Goal: Task Accomplishment & Management: Use online tool/utility

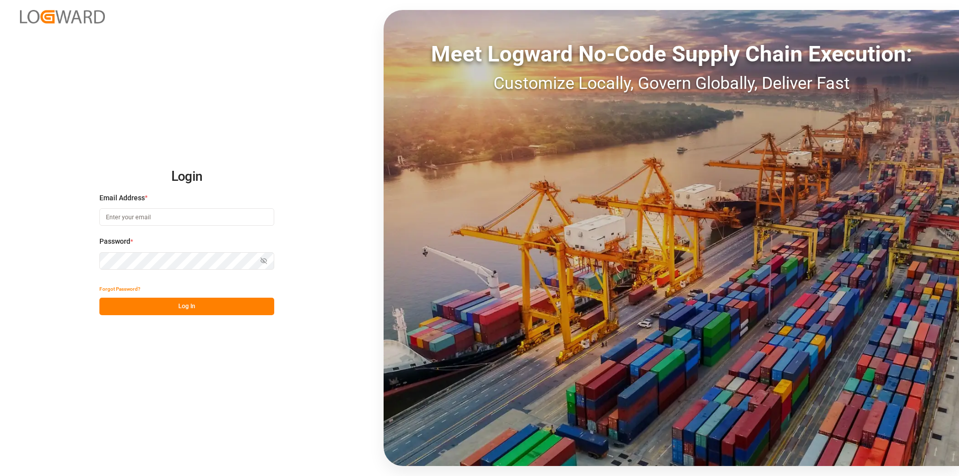
click at [189, 219] on input at bounding box center [186, 216] width 175 height 17
type input "[PERSON_NAME][EMAIL_ADDRESS][PERSON_NAME][DOMAIN_NAME]"
click at [172, 310] on button "Log In" at bounding box center [186, 306] width 175 height 17
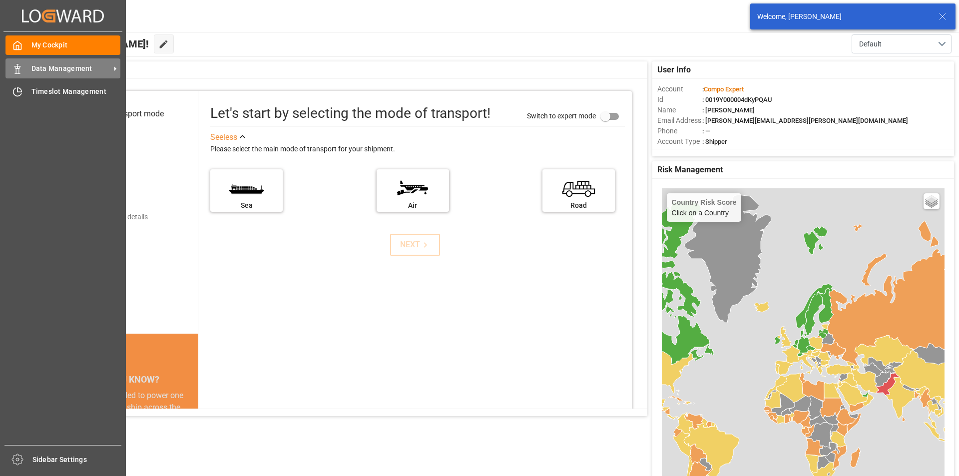
click at [96, 75] on div "Data Management Data Management" at bounding box center [62, 67] width 115 height 19
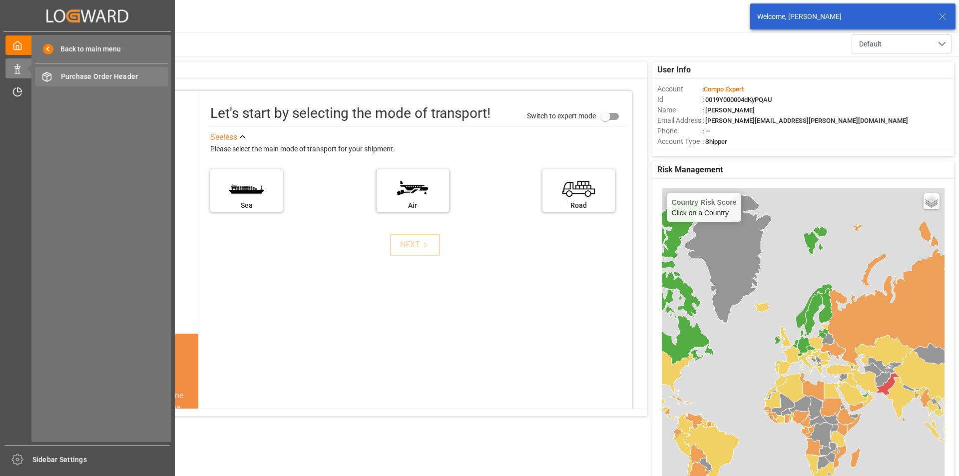
click at [97, 75] on span "Purchase Order Header" at bounding box center [114, 76] width 107 height 10
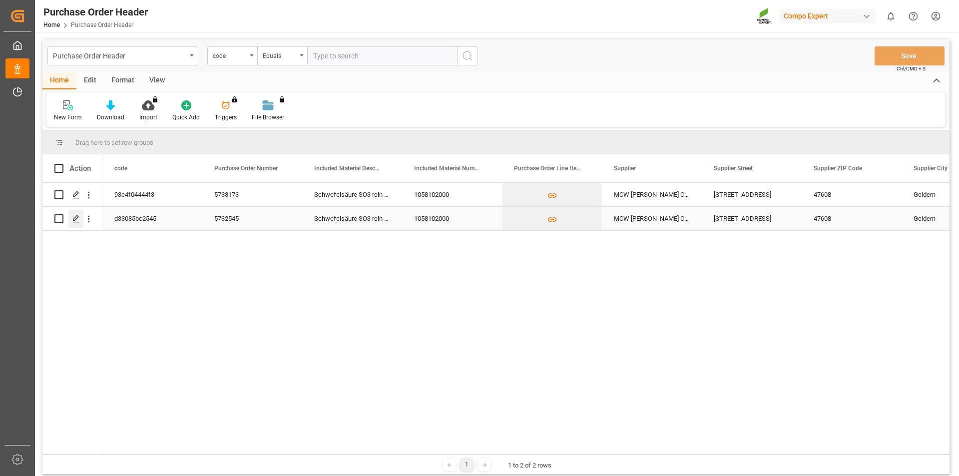
click at [75, 216] on icon "Press SPACE to select this row." at bounding box center [76, 219] width 8 height 8
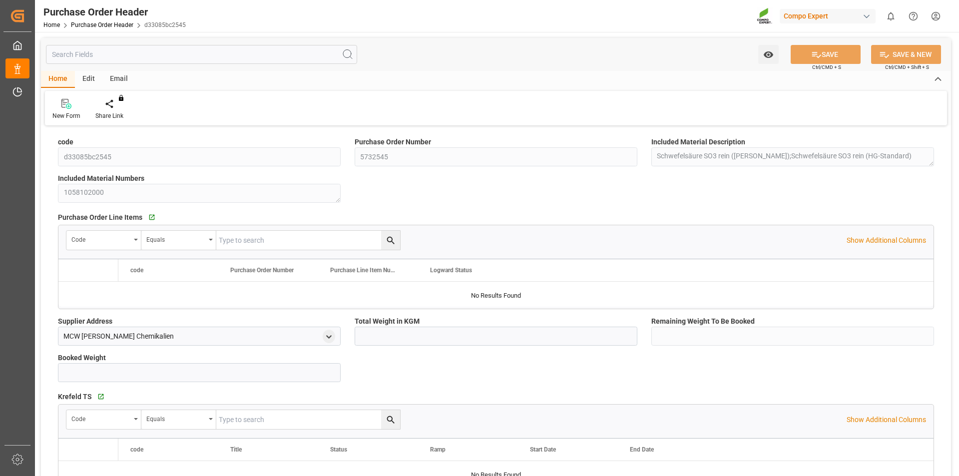
type input "1700000"
type input "425000"
type input "1275000"
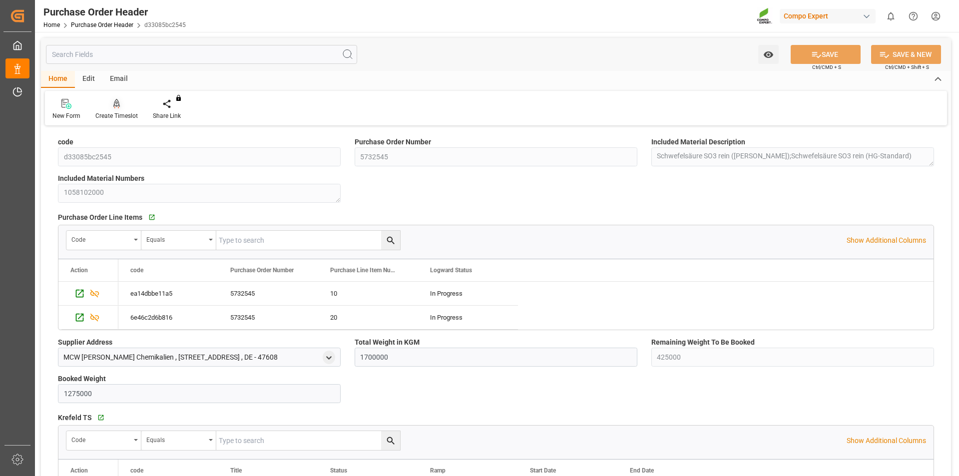
click at [118, 105] on icon at bounding box center [116, 103] width 7 height 8
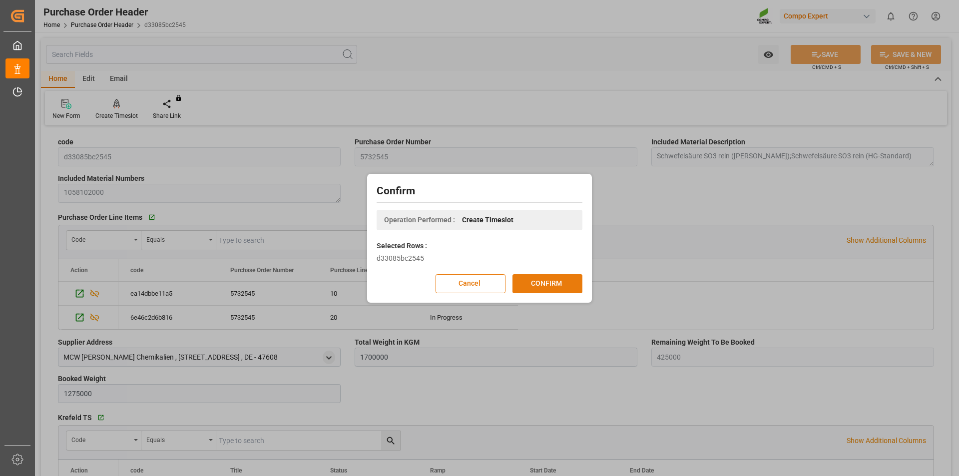
click at [569, 286] on button "CONFIRM" at bounding box center [547, 283] width 70 height 19
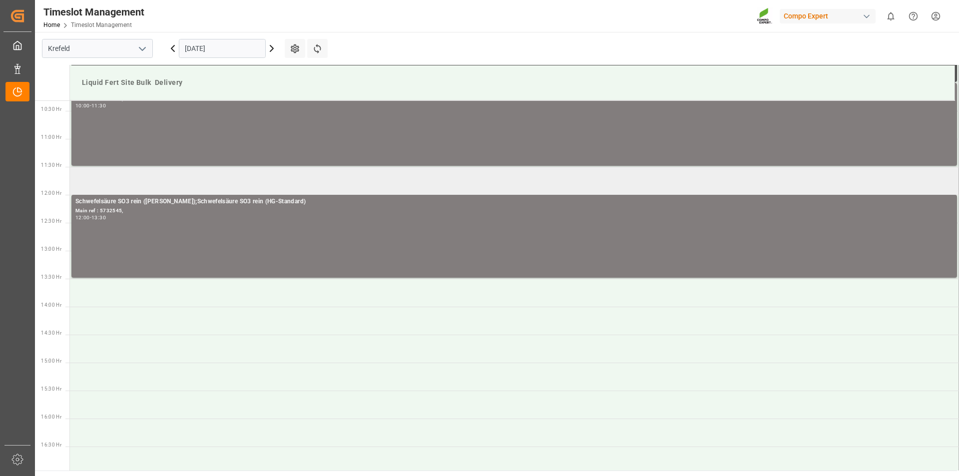
scroll to position [477, 0]
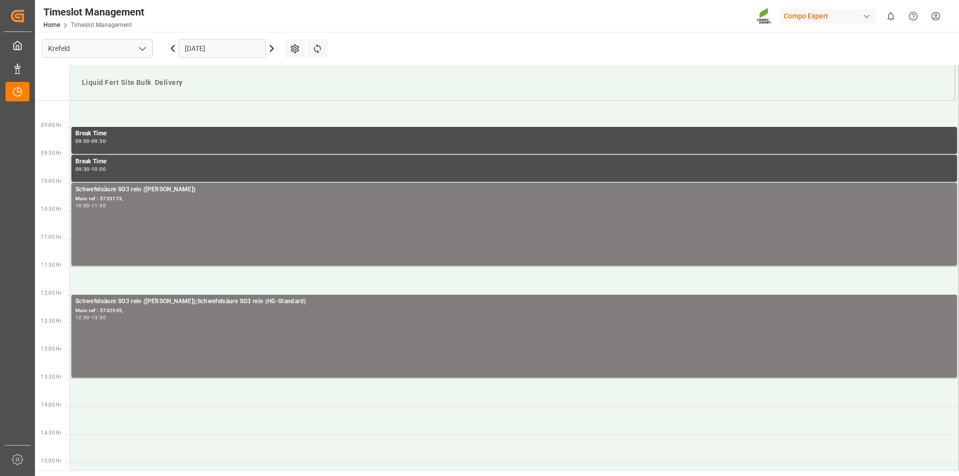
click at [270, 45] on icon at bounding box center [271, 48] width 3 height 6
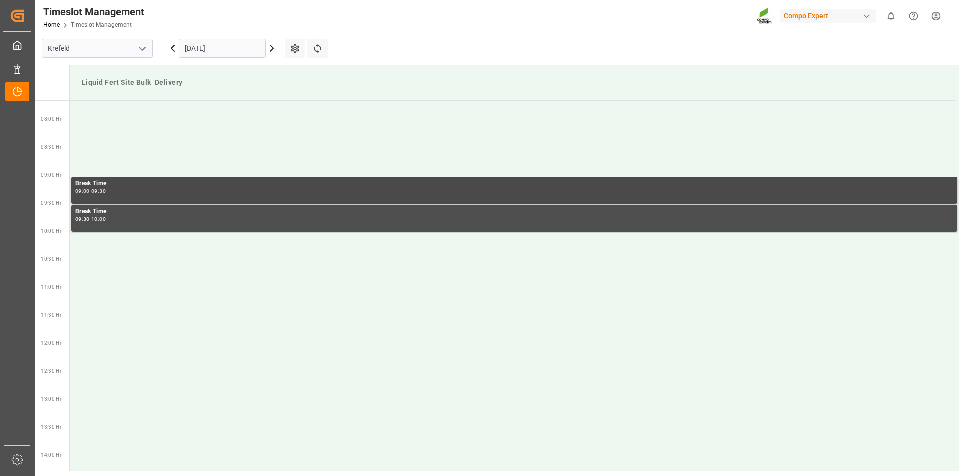
scroll to position [377, 0]
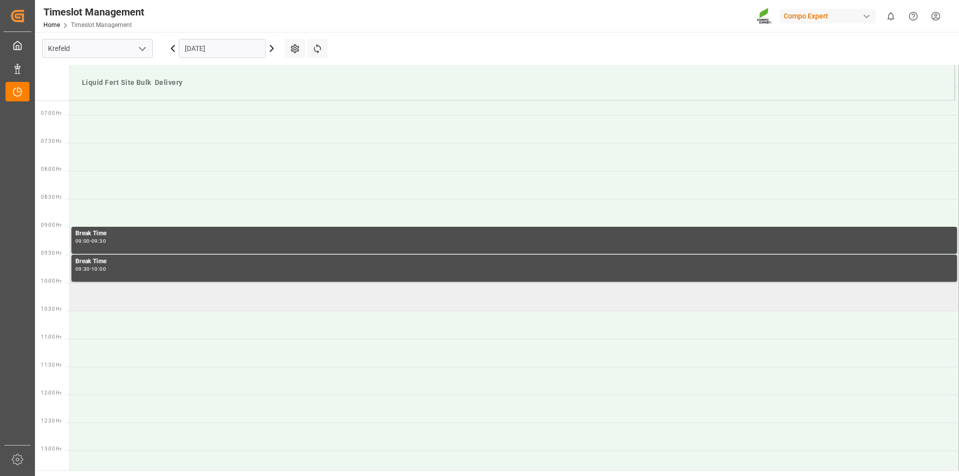
click at [102, 299] on td at bounding box center [514, 297] width 889 height 28
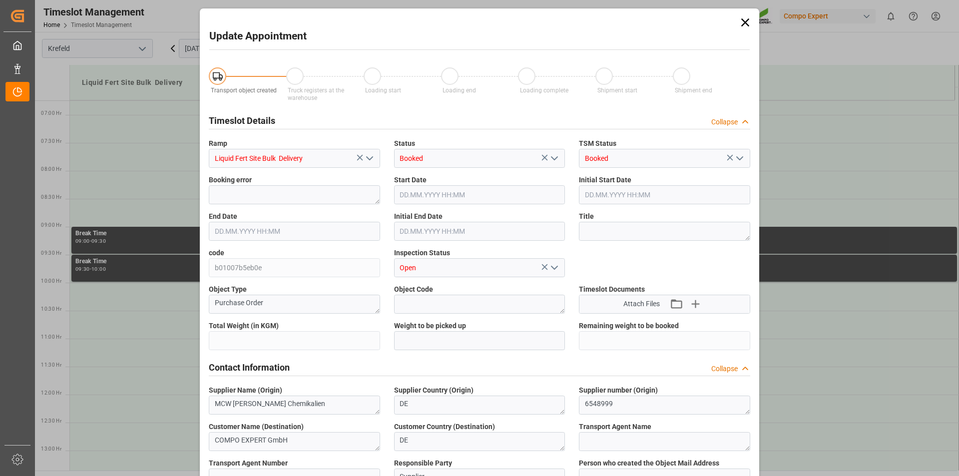
type input "1700000"
type input "425000"
type input "16.10.2025 10:00"
type input "16.10.2025 10:30"
type input "15.10.2025 12:58"
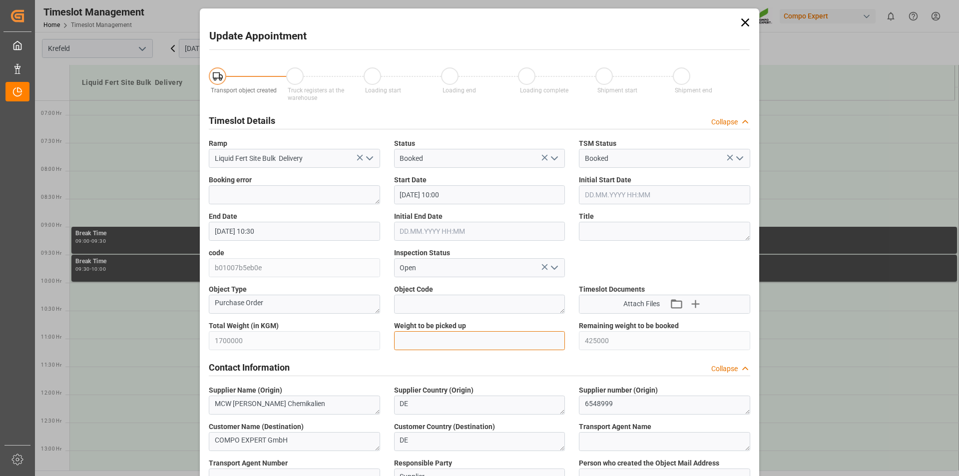
click at [402, 346] on input "text" at bounding box center [479, 340] width 171 height 19
type input "25000"
click at [618, 229] on textarea at bounding box center [664, 231] width 171 height 19
paste textarea "164264"
type textarea "164264 Blüggel"
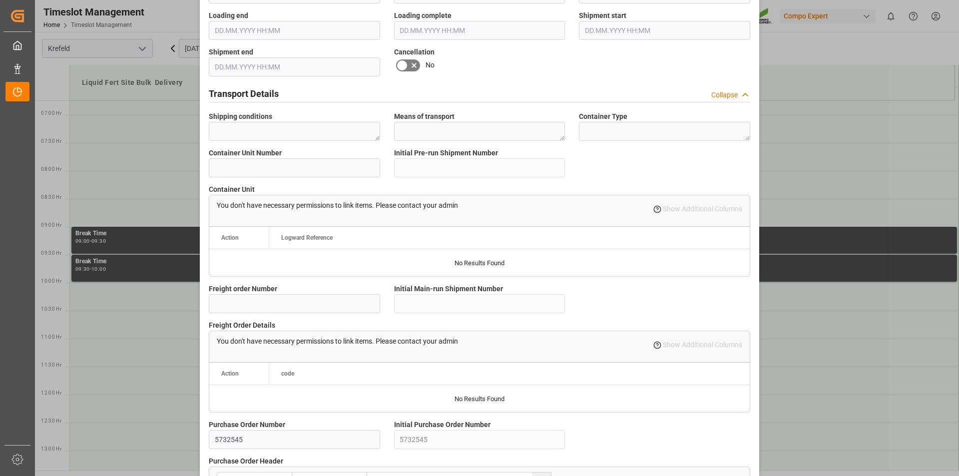
scroll to position [839, 0]
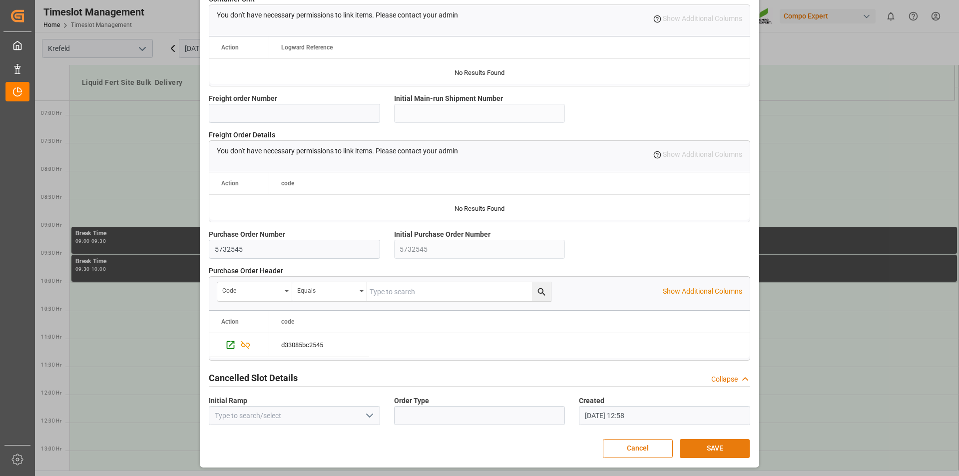
click at [701, 443] on button "SAVE" at bounding box center [714, 448] width 70 height 19
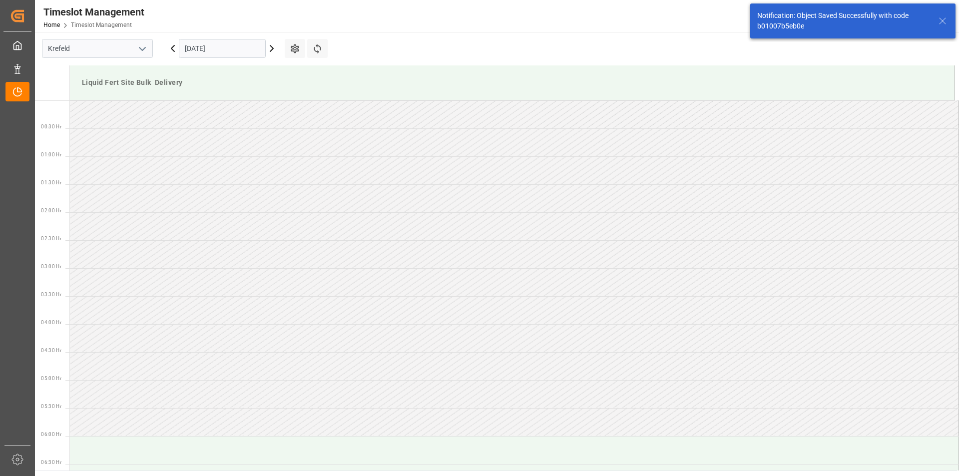
scroll to position [497, 0]
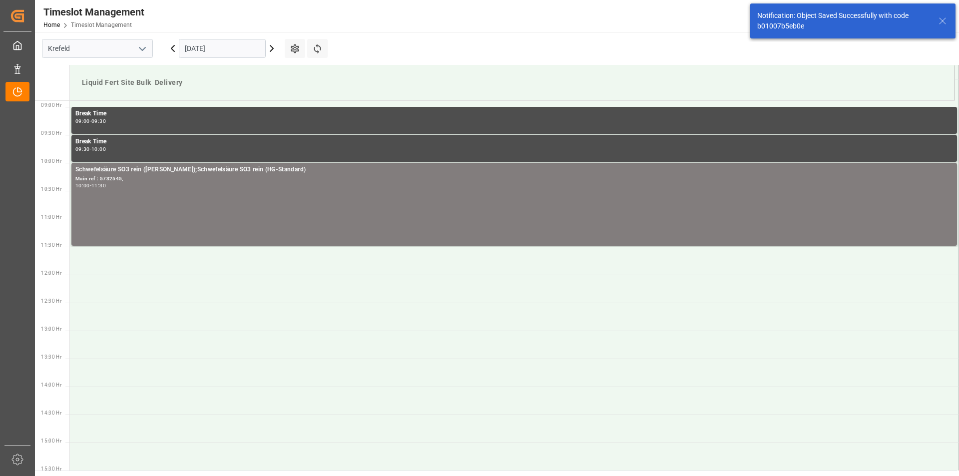
click at [941, 22] on line at bounding box center [942, 21] width 6 height 6
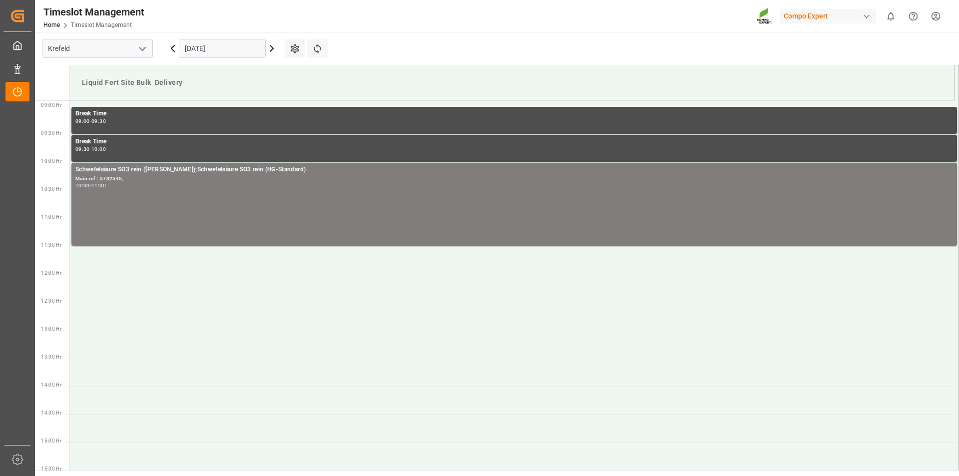
click at [941, 16] on html "Created by potrace 1.15, written by Peter Selinger 2001-2017 Created by potrace…" at bounding box center [479, 238] width 959 height 476
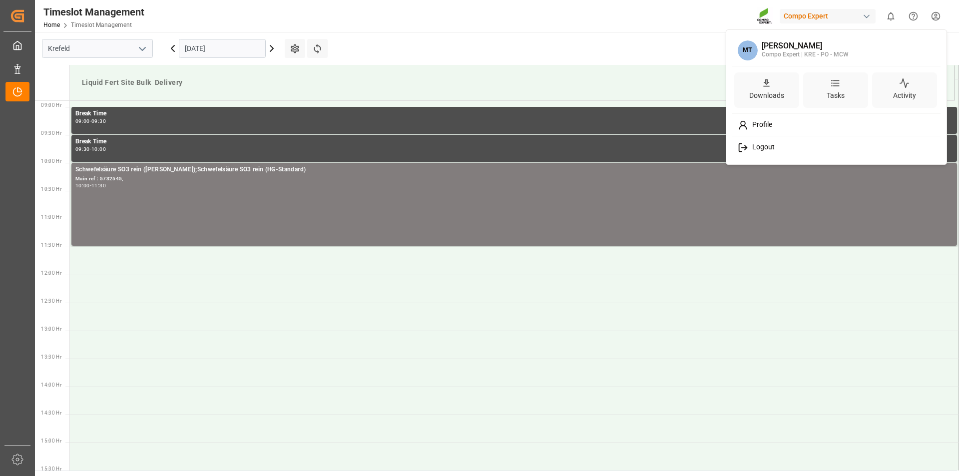
click at [770, 140] on div "Logout" at bounding box center [836, 147] width 205 height 18
